Goal: Navigation & Orientation: Go to known website

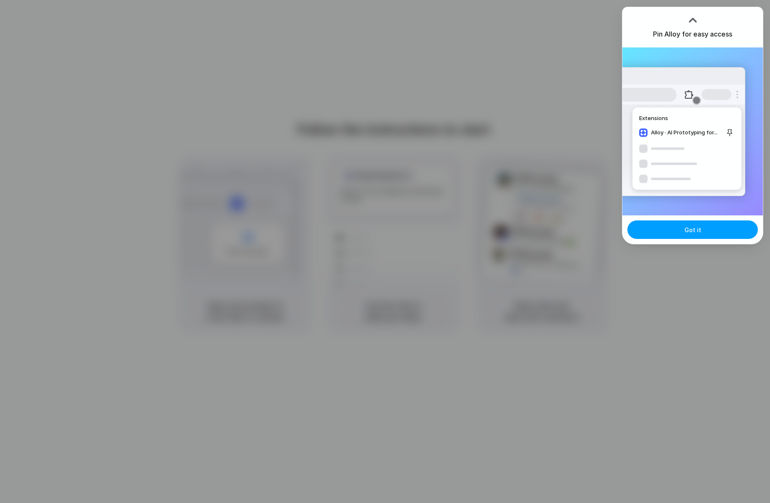
click at [676, 232] on button "Got it" at bounding box center [693, 229] width 130 height 18
